Goal: Navigation & Orientation: Find specific page/section

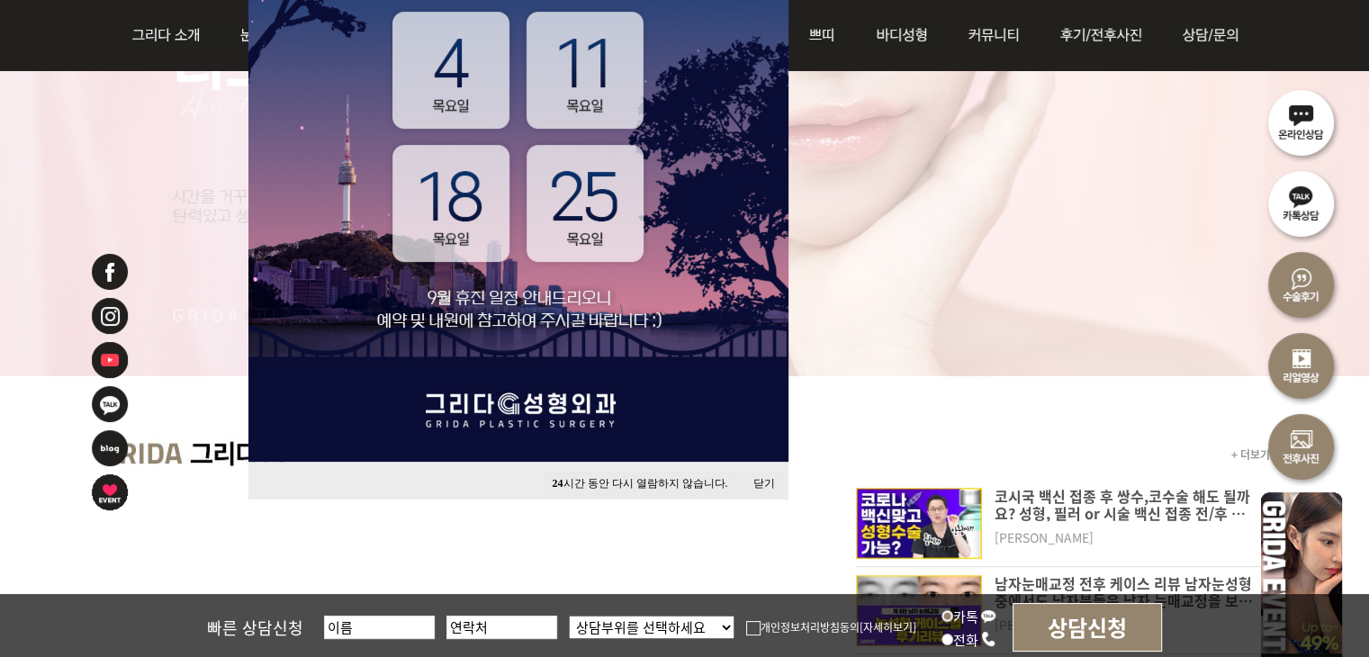
scroll to position [450, 0]
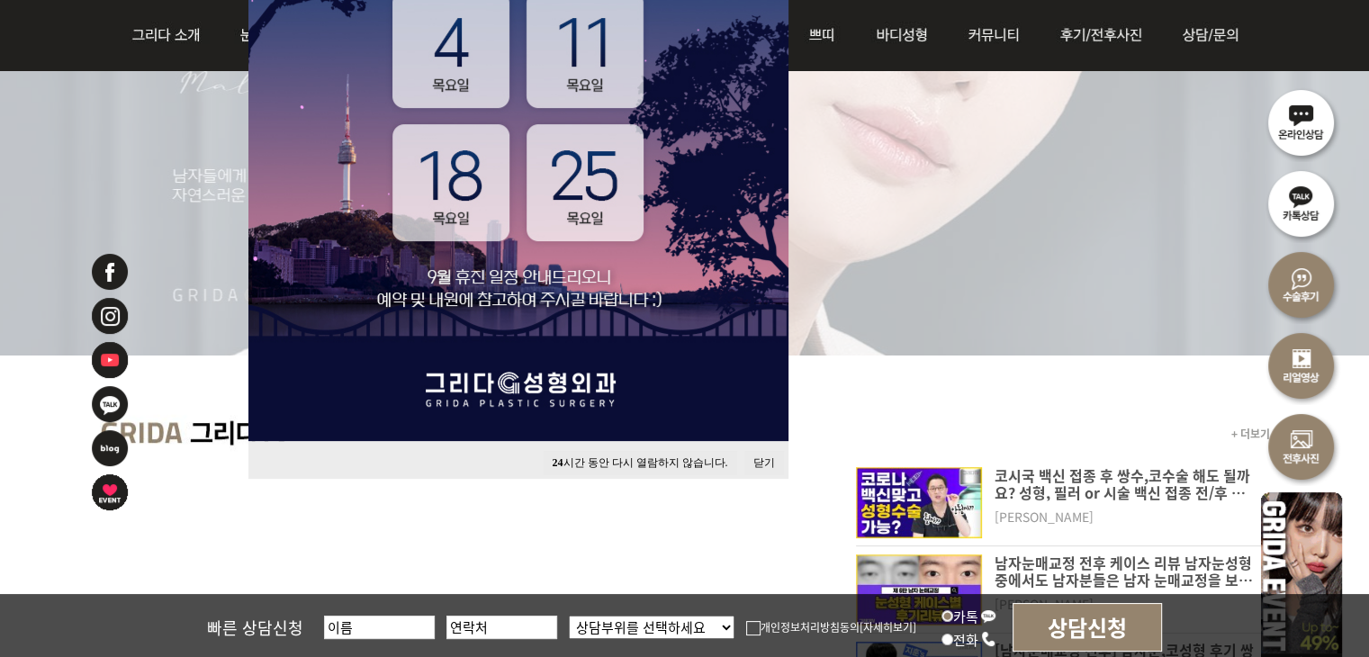
click at [764, 456] on button "닫기" at bounding box center [764, 463] width 40 height 24
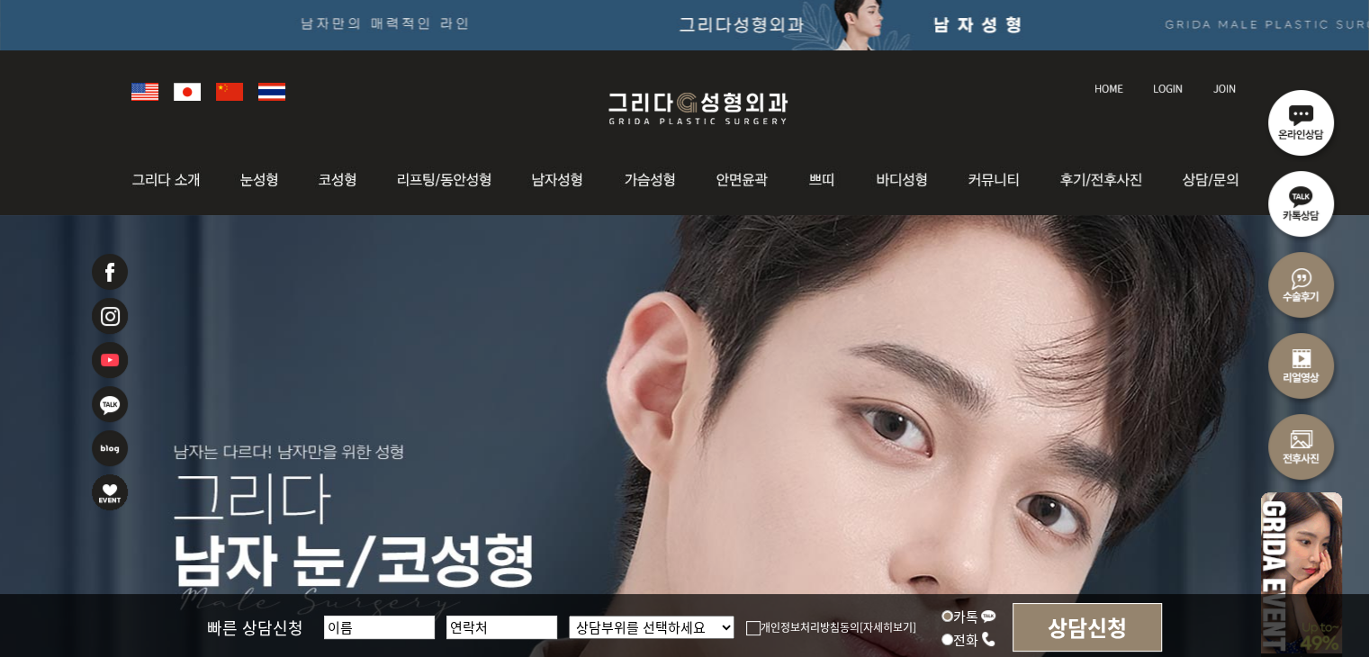
scroll to position [0, 0]
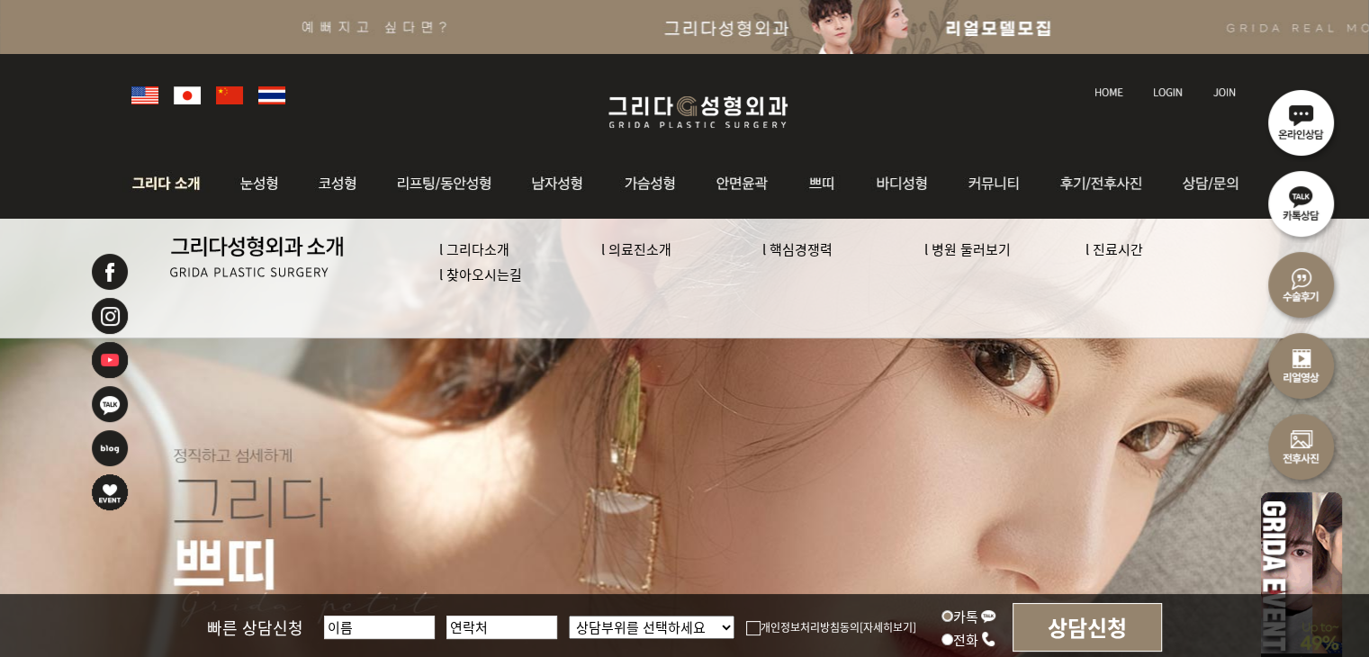
click at [650, 251] on link "l 의료진소개" at bounding box center [636, 248] width 70 height 19
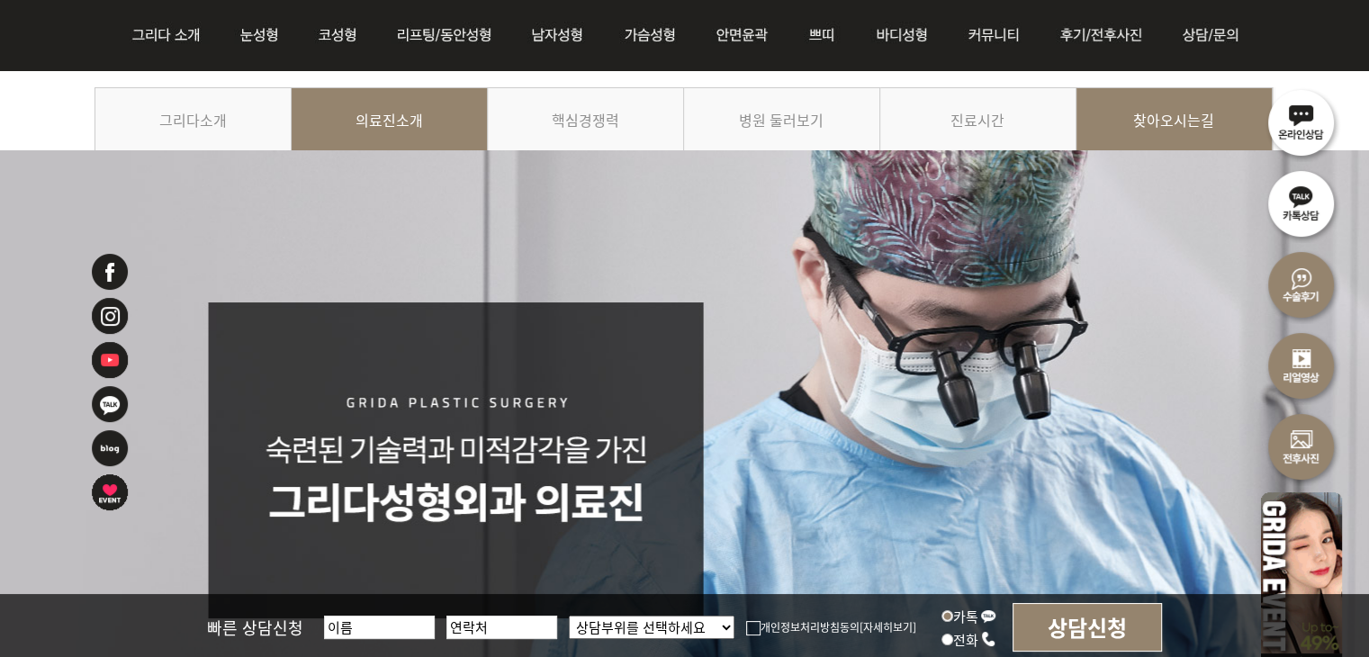
scroll to position [180, 0]
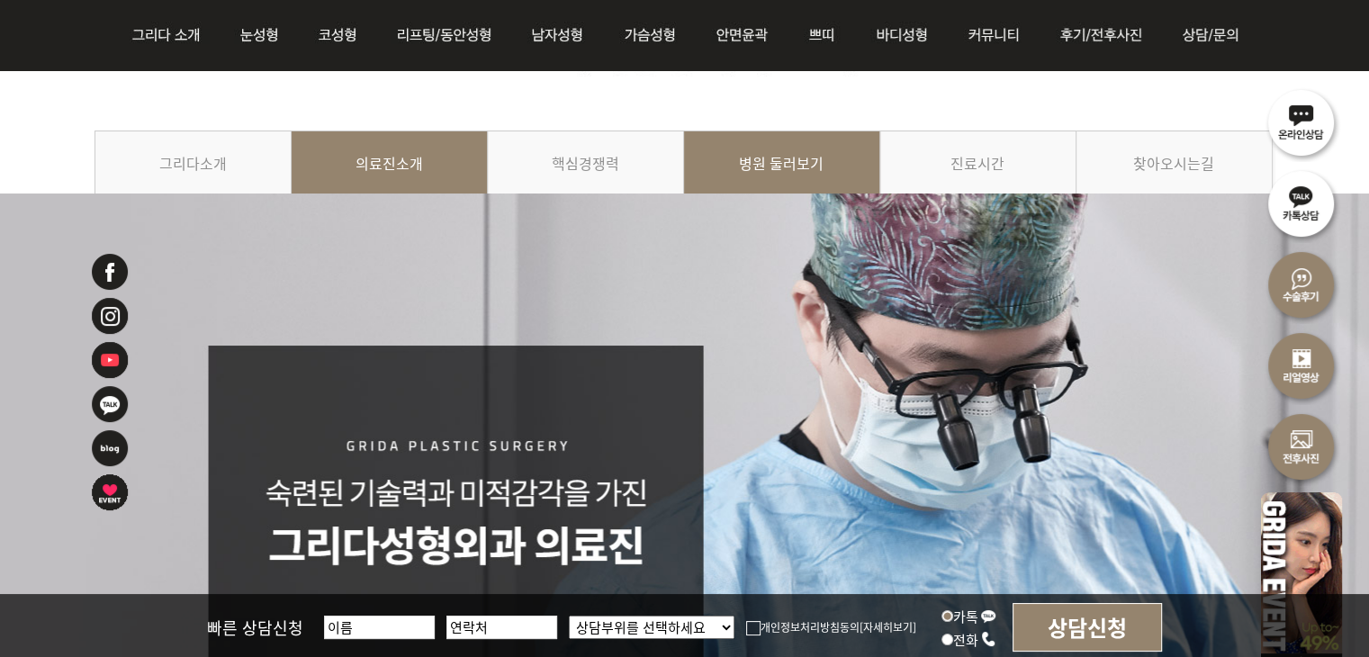
click at [798, 163] on link "병원 둘러보기" at bounding box center [782, 172] width 196 height 82
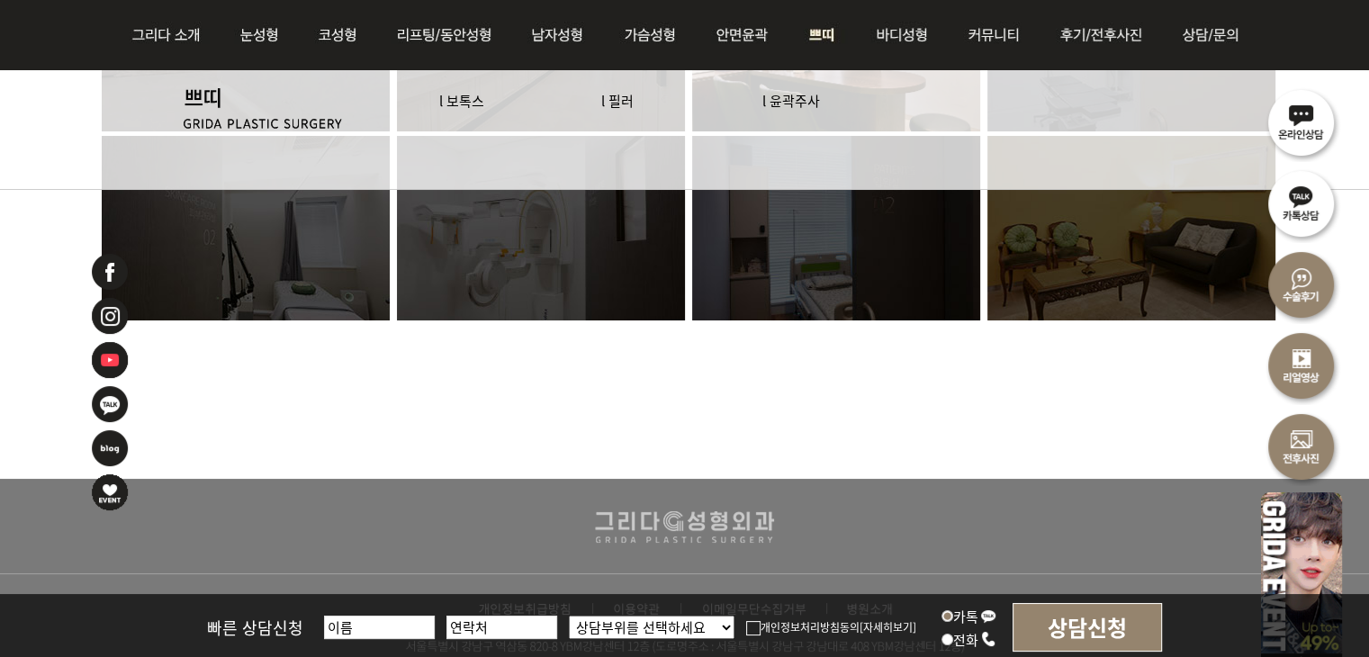
scroll to position [1528, 0]
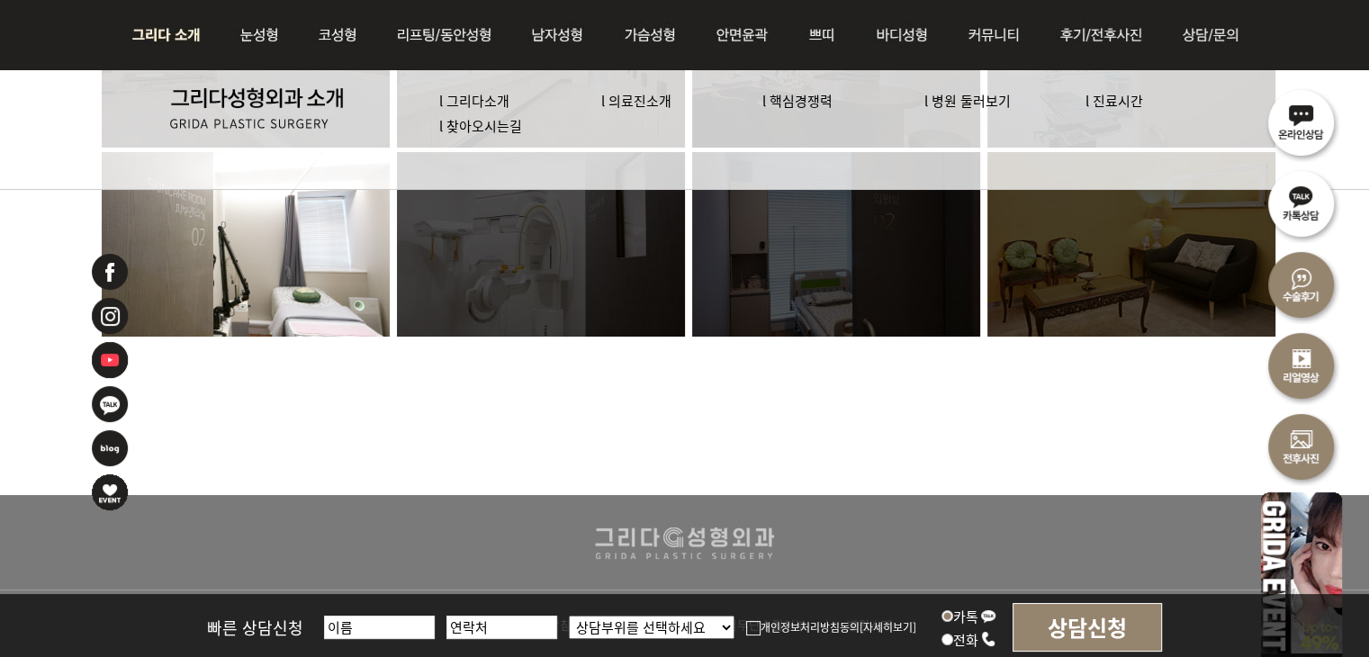
click at [479, 126] on link "l 찾아오시는길" at bounding box center [480, 125] width 83 height 19
